Goal: Use online tool/utility: Utilize a website feature to perform a specific function

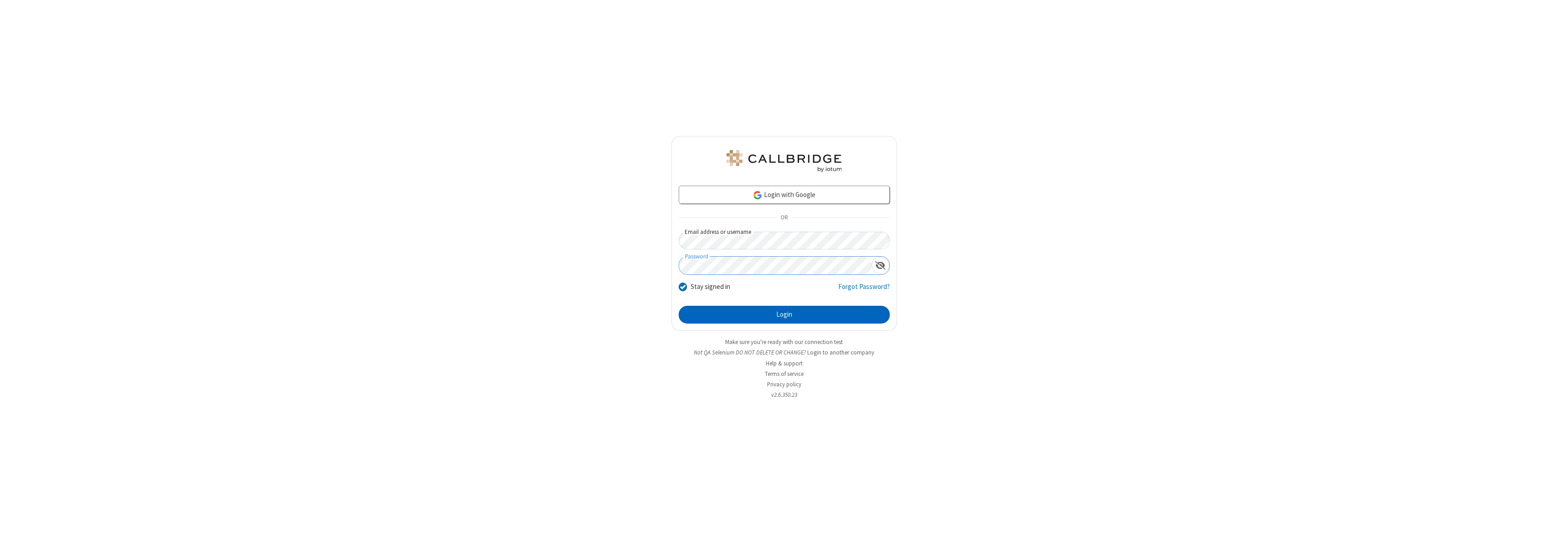
click at [784, 315] on button "Login" at bounding box center [784, 315] width 211 height 19
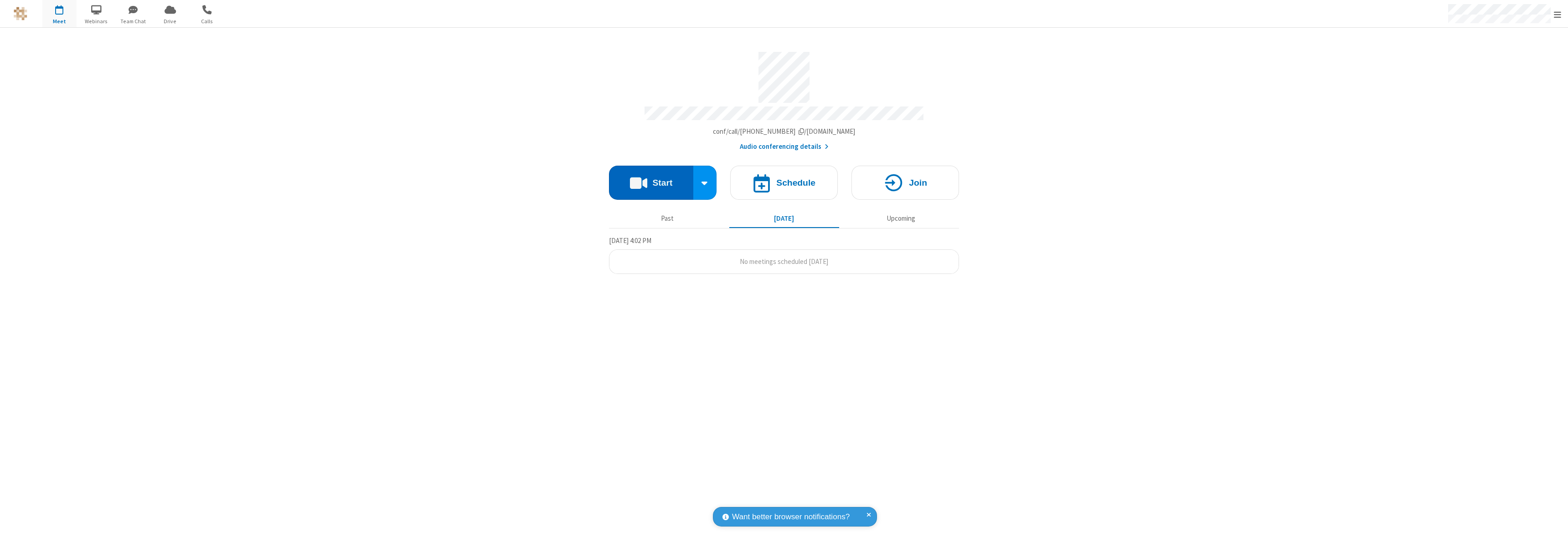
click at [650, 179] on button "Start" at bounding box center [651, 183] width 84 height 34
